Goal: Check status

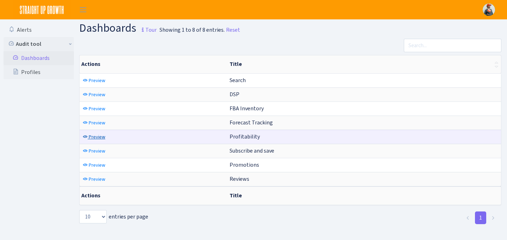
click at [101, 135] on span "Preview" at bounding box center [97, 136] width 17 height 7
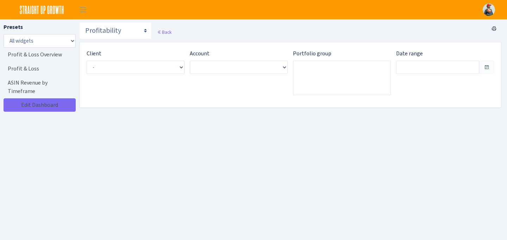
type input "Sep 3, 2025 - Oct 2, 2025"
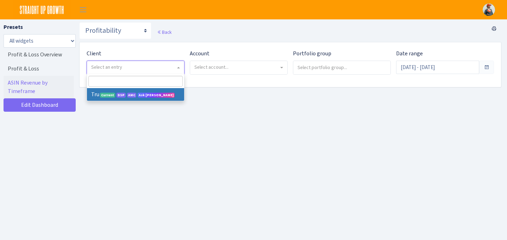
click at [126, 69] on span "Select an entry" at bounding box center [133, 67] width 84 height 7
select select "482"
select select
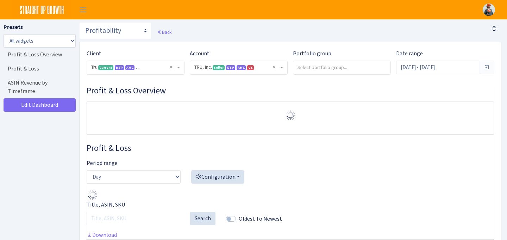
select select "1761349761672784"
click at [348, 69] on input "search" at bounding box center [341, 67] width 97 height 13
click at [321, 50] on label "Portfolio group" at bounding box center [312, 53] width 38 height 8
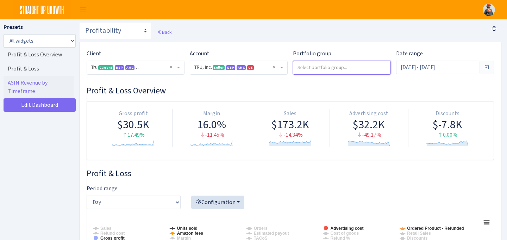
click at [328, 66] on input "search" at bounding box center [341, 67] width 97 height 13
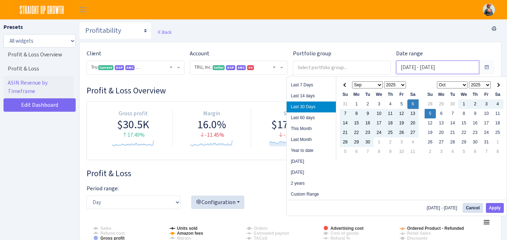
click at [444, 61] on input "Sep 6, 2025 - Oct 5, 2025" at bounding box center [437, 67] width 83 height 13
click at [344, 85] on span at bounding box center [345, 85] width 4 height 4
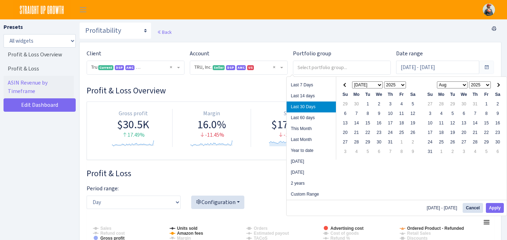
click at [344, 85] on span at bounding box center [345, 85] width 4 height 4
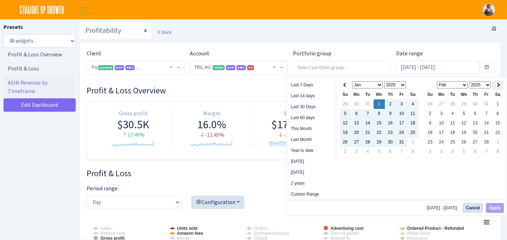
click at [500, 87] on th at bounding box center [497, 85] width 11 height 10
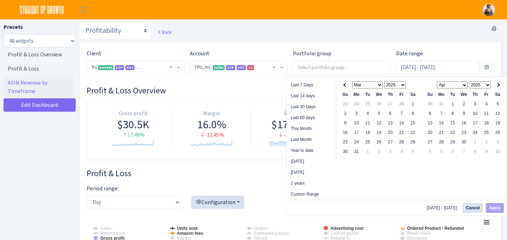
click at [500, 87] on th at bounding box center [497, 85] width 11 height 10
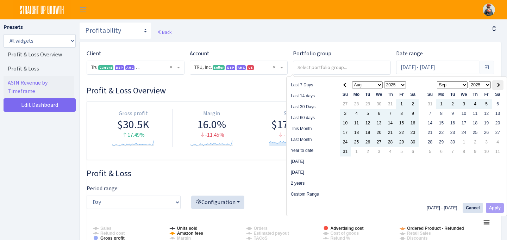
click at [499, 84] on th at bounding box center [497, 85] width 11 height 10
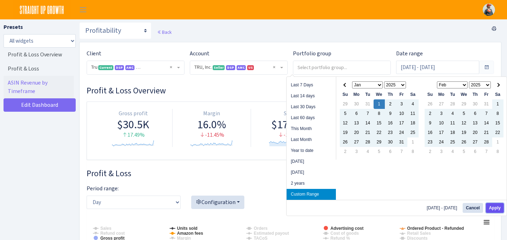
click at [491, 210] on button "Apply" at bounding box center [495, 208] width 18 height 10
type input "Jan 1, 2025 - Oct 6, 2025"
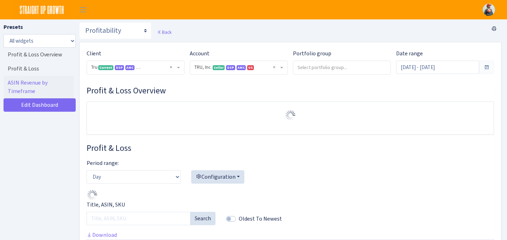
select select "1761349761672784"
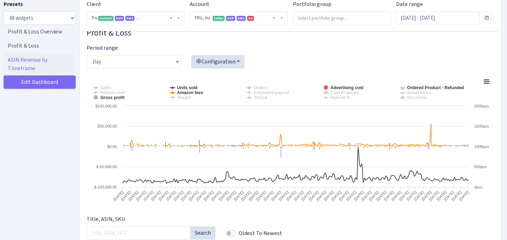
scroll to position [139, 0]
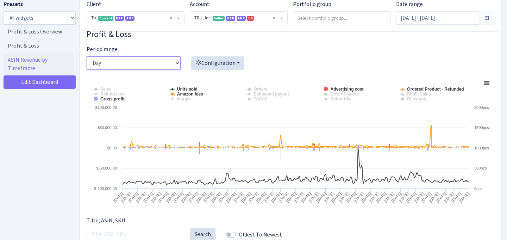
click at [178, 62] on select "Day Week Month" at bounding box center [134, 62] width 94 height 13
select select "month"
click at [87, 56] on select "Day Week Month" at bounding box center [134, 62] width 94 height 13
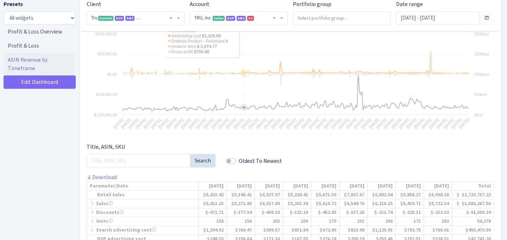
scroll to position [326, 0]
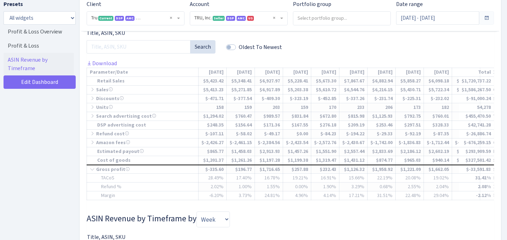
click at [309, 44] on div "Title, ASIN, SKU Search Oldest To Newest" at bounding box center [290, 44] width 418 height 30
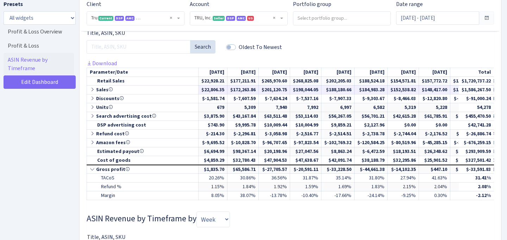
click at [91, 89] on icon at bounding box center [93, 89] width 6 height 5
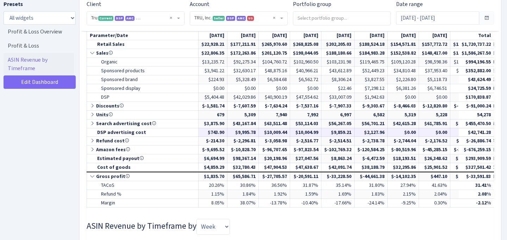
scroll to position [368, 0]
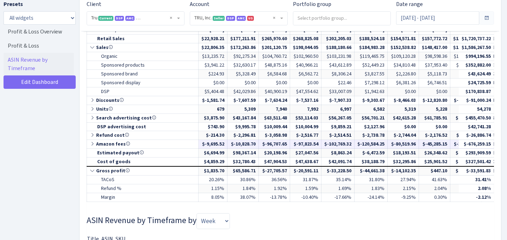
click at [95, 143] on icon at bounding box center [93, 143] width 6 height 5
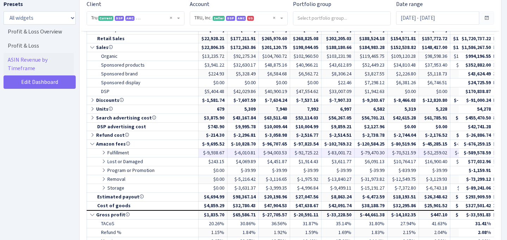
click at [104, 151] on icon at bounding box center [104, 152] width 6 height 5
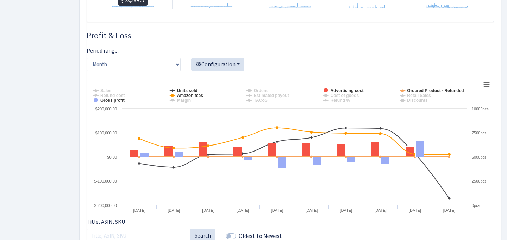
scroll to position [0, 0]
